Goal: Task Accomplishment & Management: Manage account settings

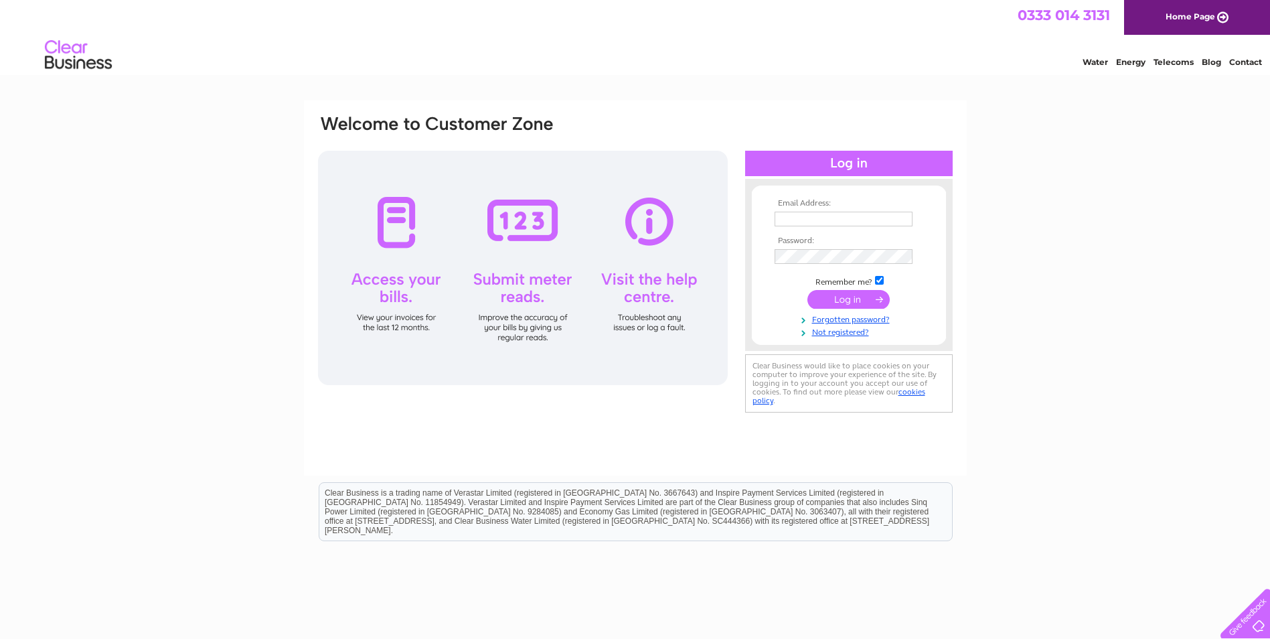
type input "[EMAIL_ADDRESS][DOMAIN_NAME]"
click at [845, 293] on input "submit" at bounding box center [848, 299] width 82 height 19
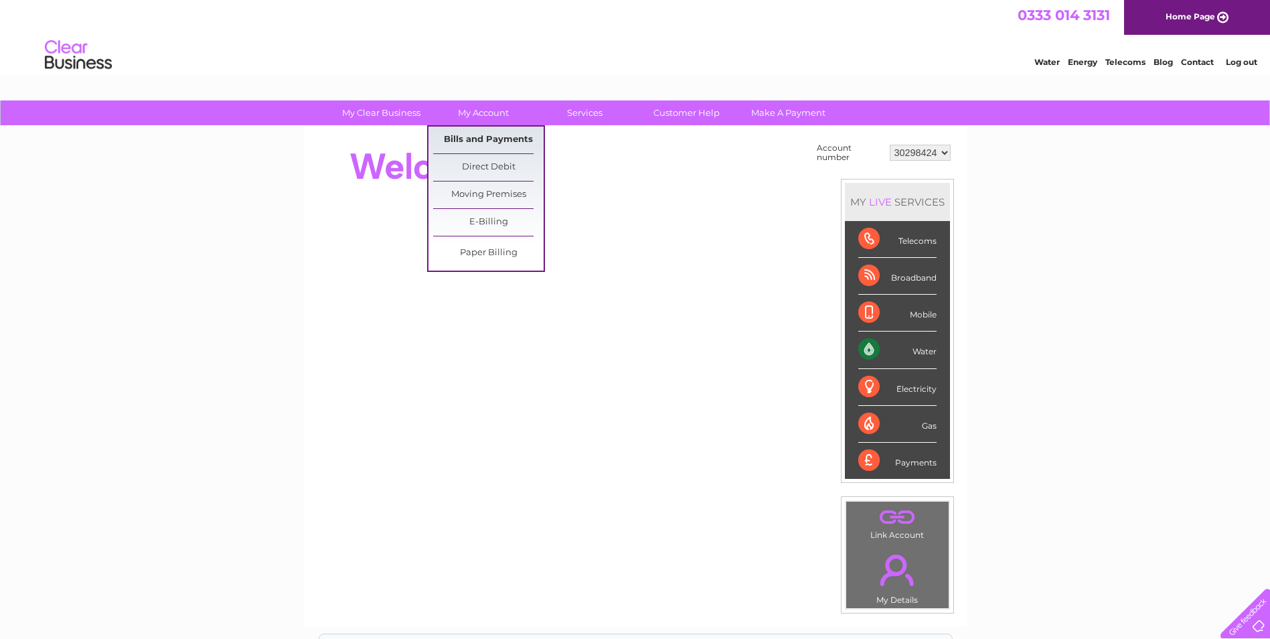
click at [471, 139] on link "Bills and Payments" at bounding box center [488, 140] width 110 height 27
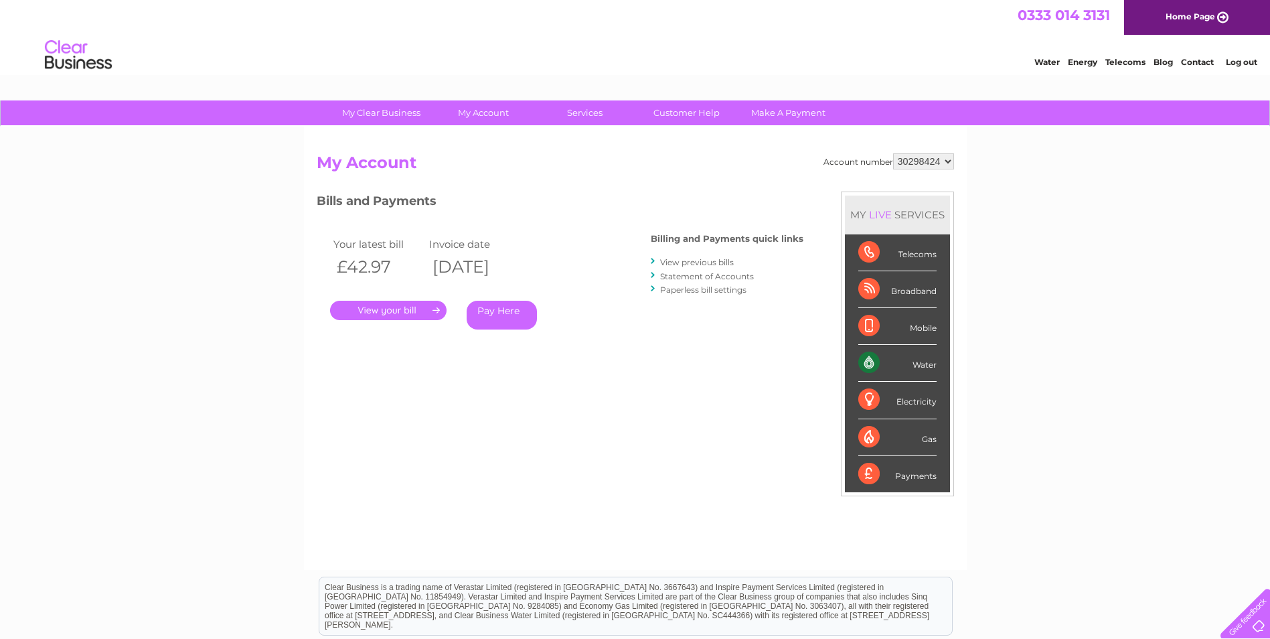
click at [369, 311] on link "." at bounding box center [388, 310] width 116 height 19
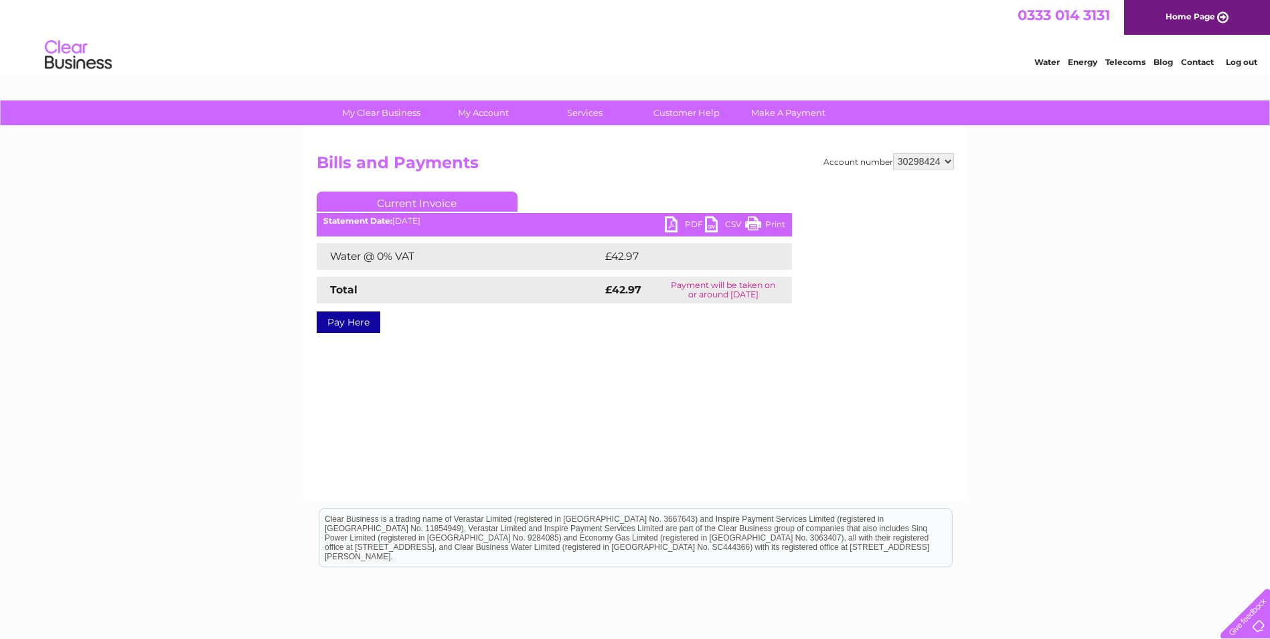
click at [683, 222] on link "PDF" at bounding box center [685, 225] width 40 height 19
